Goal: Task Accomplishment & Management: Manage account settings

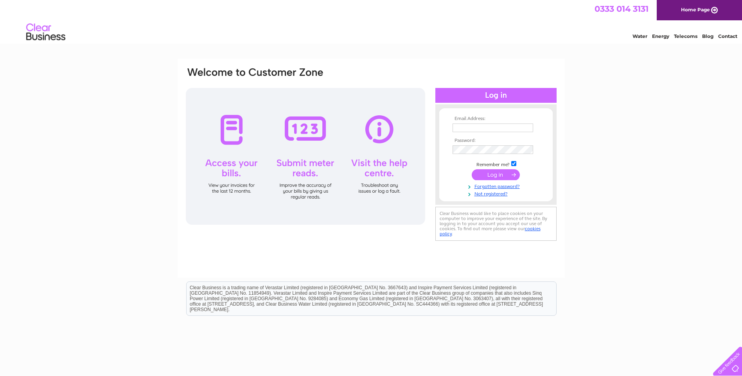
click at [469, 130] on input "text" at bounding box center [492, 128] width 81 height 9
type input "timstenton@hotmail.com"
click at [485, 193] on link "Not registered?" at bounding box center [496, 193] width 89 height 7
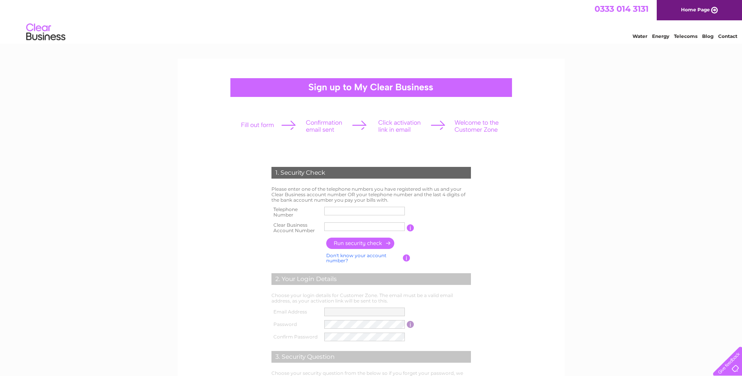
click at [335, 210] on input "text" at bounding box center [364, 211] width 81 height 9
type input "07787127822"
type input "Individua"
click at [358, 226] on input "Individua" at bounding box center [364, 226] width 81 height 9
drag, startPoint x: 353, startPoint y: 227, endPoint x: 293, endPoint y: 227, distance: 59.8
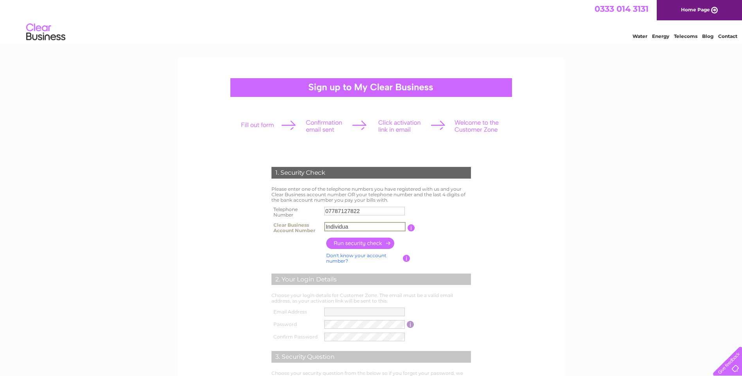
click at [293, 227] on tr "Clear Business Account Number Individua You will find your account number on th…" at bounding box center [370, 228] width 203 height 16
paste input "1087627"
click at [328, 227] on input "1087627" at bounding box center [364, 226] width 81 height 9
type input "1087627"
click at [362, 242] on input "button" at bounding box center [360, 243] width 69 height 11
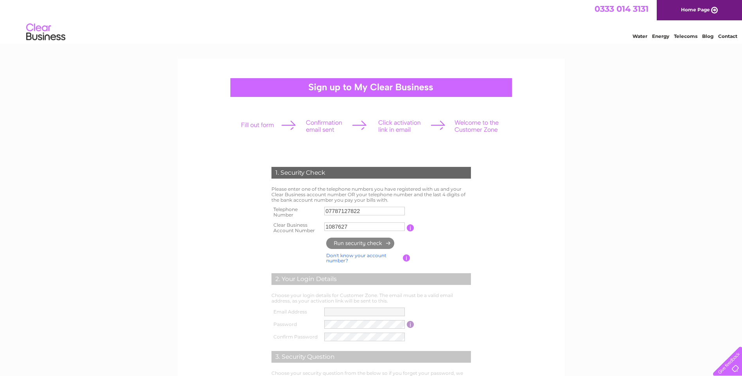
type input "ti********@ho*********"
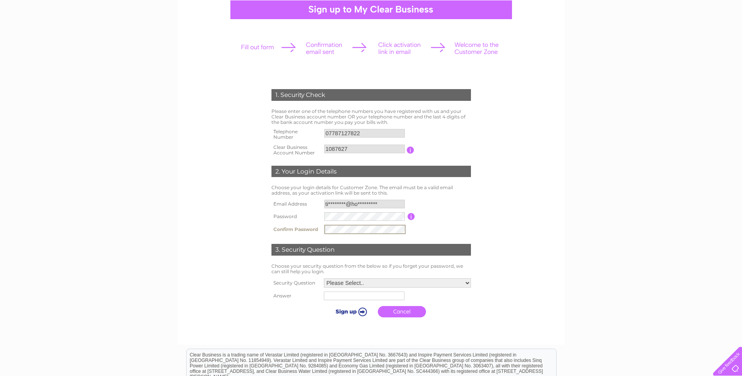
scroll to position [78, 0]
click at [339, 282] on select "Please Select.. In what town or city was your first job? In what town or city d…" at bounding box center [397, 282] width 148 height 10
select select "4"
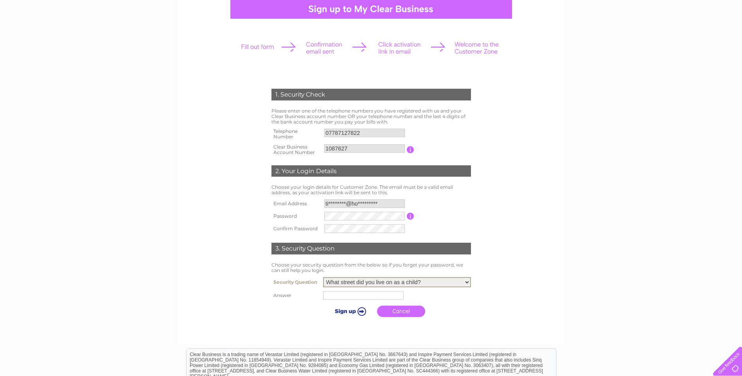
click at [323, 278] on select "Please Select.. In what town or city was your first job? In what town or city d…" at bounding box center [397, 282] width 148 height 10
click at [348, 296] on input "text" at bounding box center [363, 295] width 81 height 9
type input "Wick Glen"
click at [344, 314] on input "submit" at bounding box center [350, 311] width 48 height 11
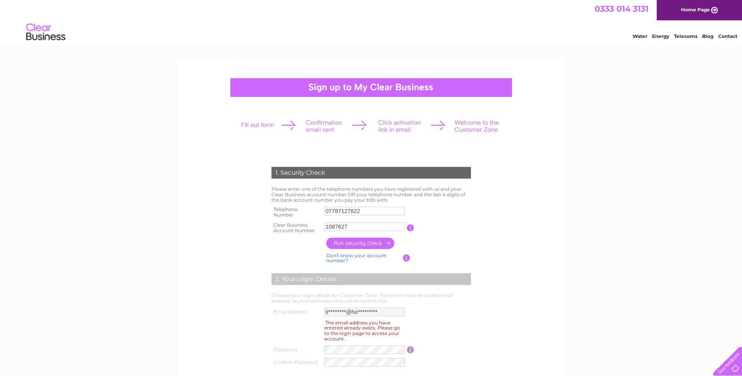
click at [690, 12] on link "Home Page" at bounding box center [698, 10] width 85 height 20
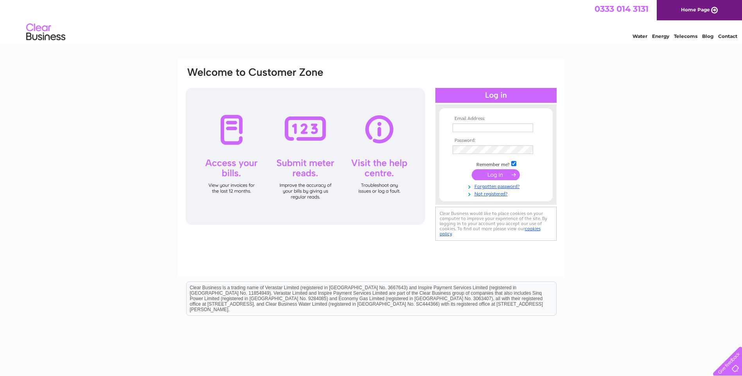
click at [479, 126] on input "text" at bounding box center [492, 128] width 81 height 9
type input "[EMAIL_ADDRESS][DOMAIN_NAME]"
click at [493, 187] on link "Forgotten password?" at bounding box center [496, 186] width 89 height 7
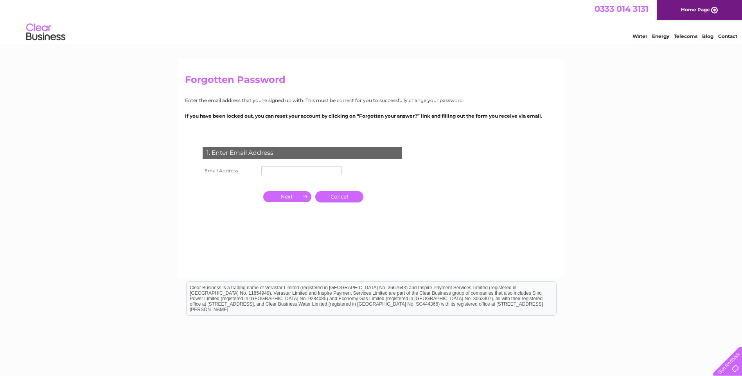
click at [286, 171] on input "text" at bounding box center [301, 171] width 81 height 9
type input "[EMAIL_ADDRESS][DOMAIN_NAME]"
click at [290, 197] on input "button" at bounding box center [287, 197] width 48 height 11
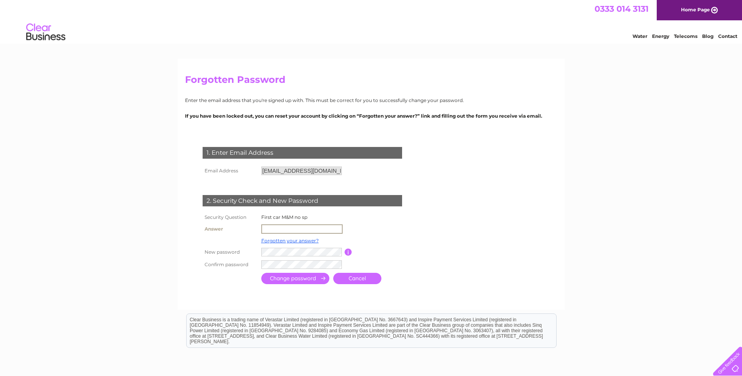
click at [267, 230] on input "text" at bounding box center [301, 228] width 81 height 9
type input "Ford Escort"
click at [295, 279] on input "submit" at bounding box center [295, 278] width 68 height 11
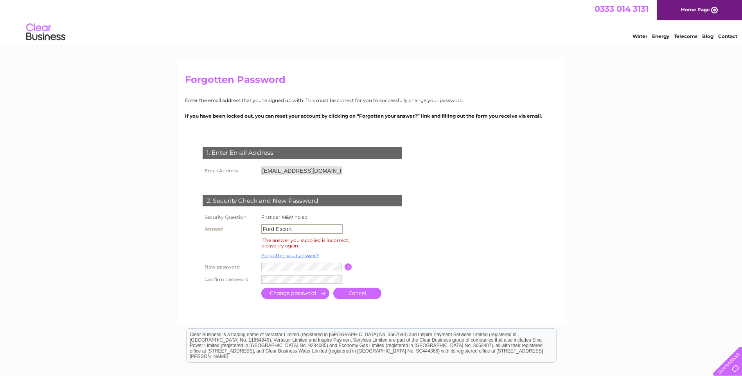
click at [304, 228] on input "Ford Escort" at bounding box center [301, 228] width 81 height 9
click at [293, 254] on link "Forgotten your answer?" at bounding box center [289, 256] width 57 height 6
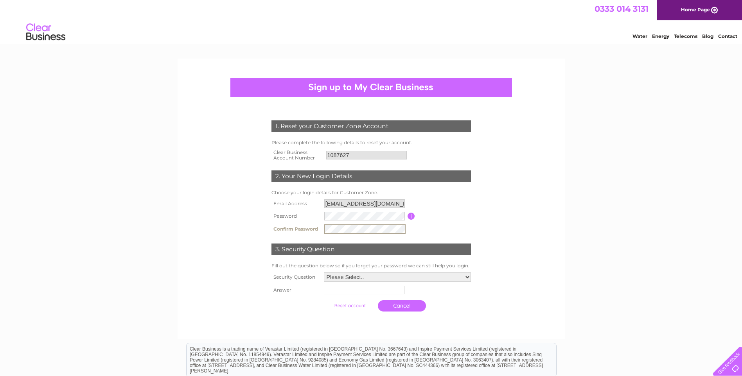
click at [362, 278] on select "Please Select.. In what town or city was your first job? In what town or city d…" at bounding box center [397, 277] width 147 height 9
select select "3"
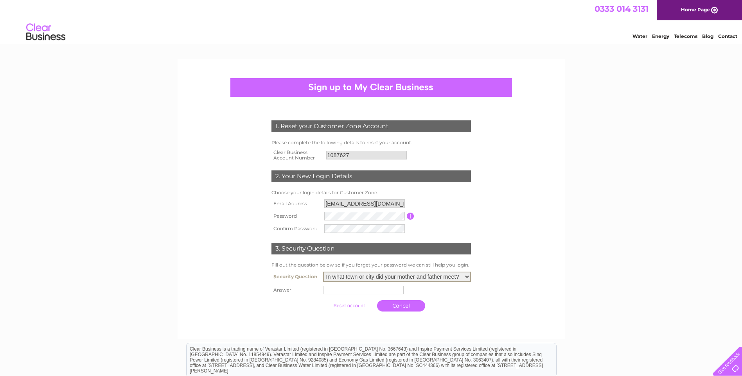
click at [323, 272] on select "Please Select.. In what town or city was your first job? In what town or city d…" at bounding box center [397, 277] width 148 height 10
click at [348, 290] on input "text" at bounding box center [363, 290] width 81 height 9
type input "Chesterfield"
click at [351, 305] on input "submit" at bounding box center [350, 305] width 48 height 11
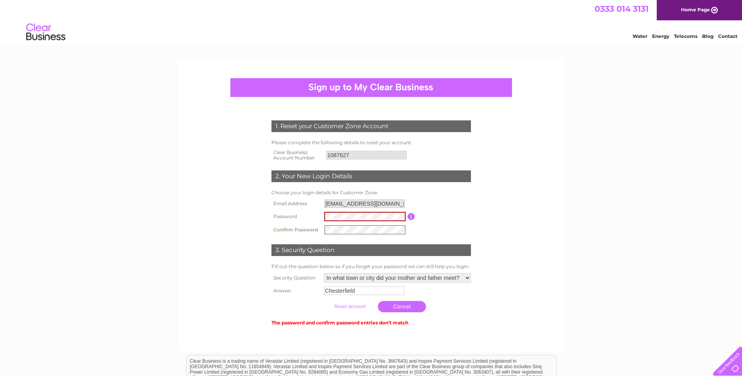
click at [413, 217] on input "button" at bounding box center [410, 216] width 7 height 7
click at [410, 216] on input "button" at bounding box center [410, 216] width 7 height 7
click at [354, 306] on input "submit" at bounding box center [350, 306] width 48 height 11
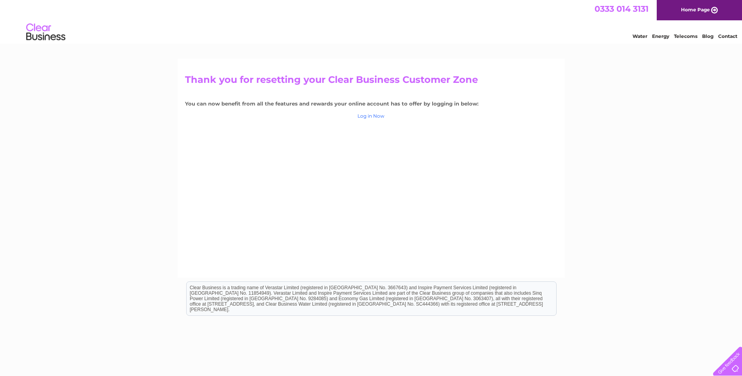
click at [373, 115] on link "Log in Now" at bounding box center [370, 116] width 27 height 6
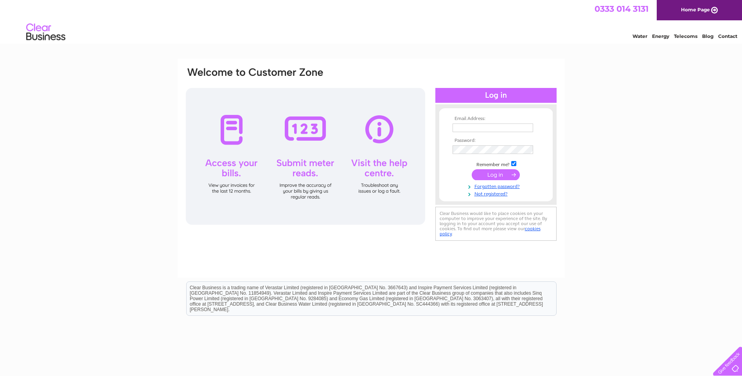
type input "[EMAIL_ADDRESS][DOMAIN_NAME]"
click at [495, 175] on input "submit" at bounding box center [496, 174] width 48 height 11
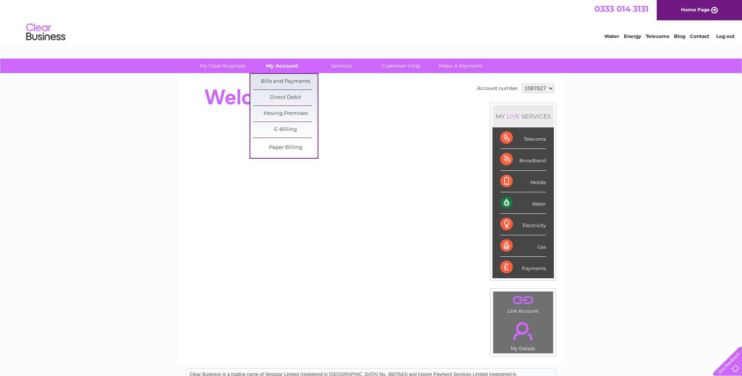
click at [281, 62] on link "My Account" at bounding box center [282, 66] width 65 height 14
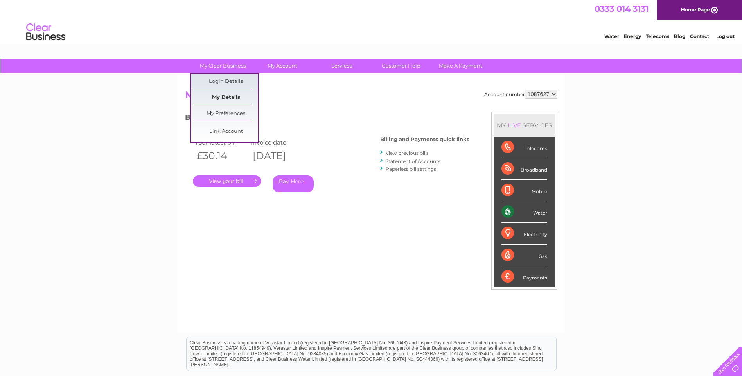
click at [233, 97] on link "My Details" at bounding box center [226, 98] width 65 height 16
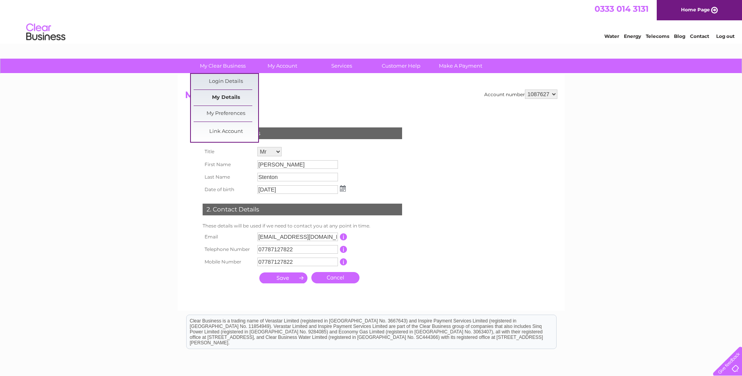
click at [231, 97] on link "My Details" at bounding box center [226, 98] width 65 height 16
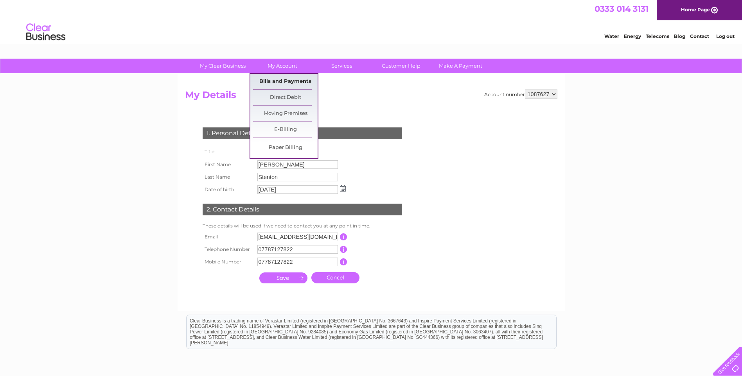
click at [282, 81] on link "Bills and Payments" at bounding box center [285, 82] width 65 height 16
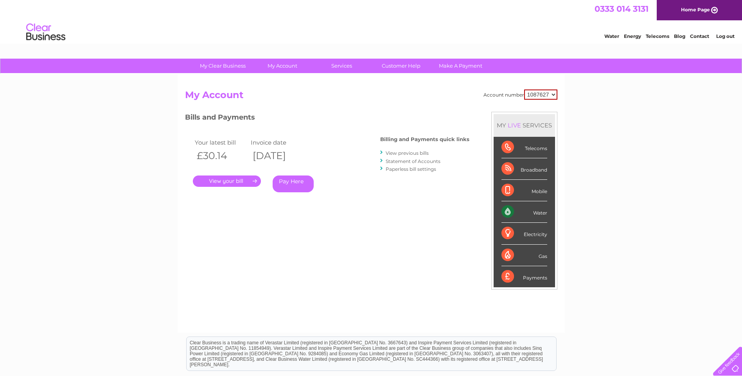
click at [222, 179] on link "." at bounding box center [227, 181] width 68 height 11
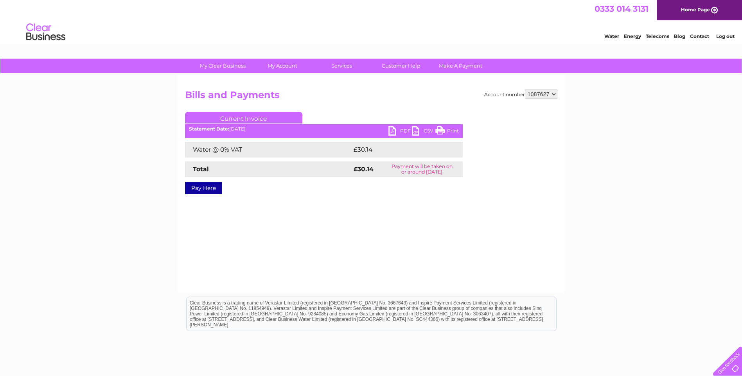
click at [400, 130] on link "PDF" at bounding box center [399, 131] width 23 height 11
